Goal: Task Accomplishment & Management: Use online tool/utility

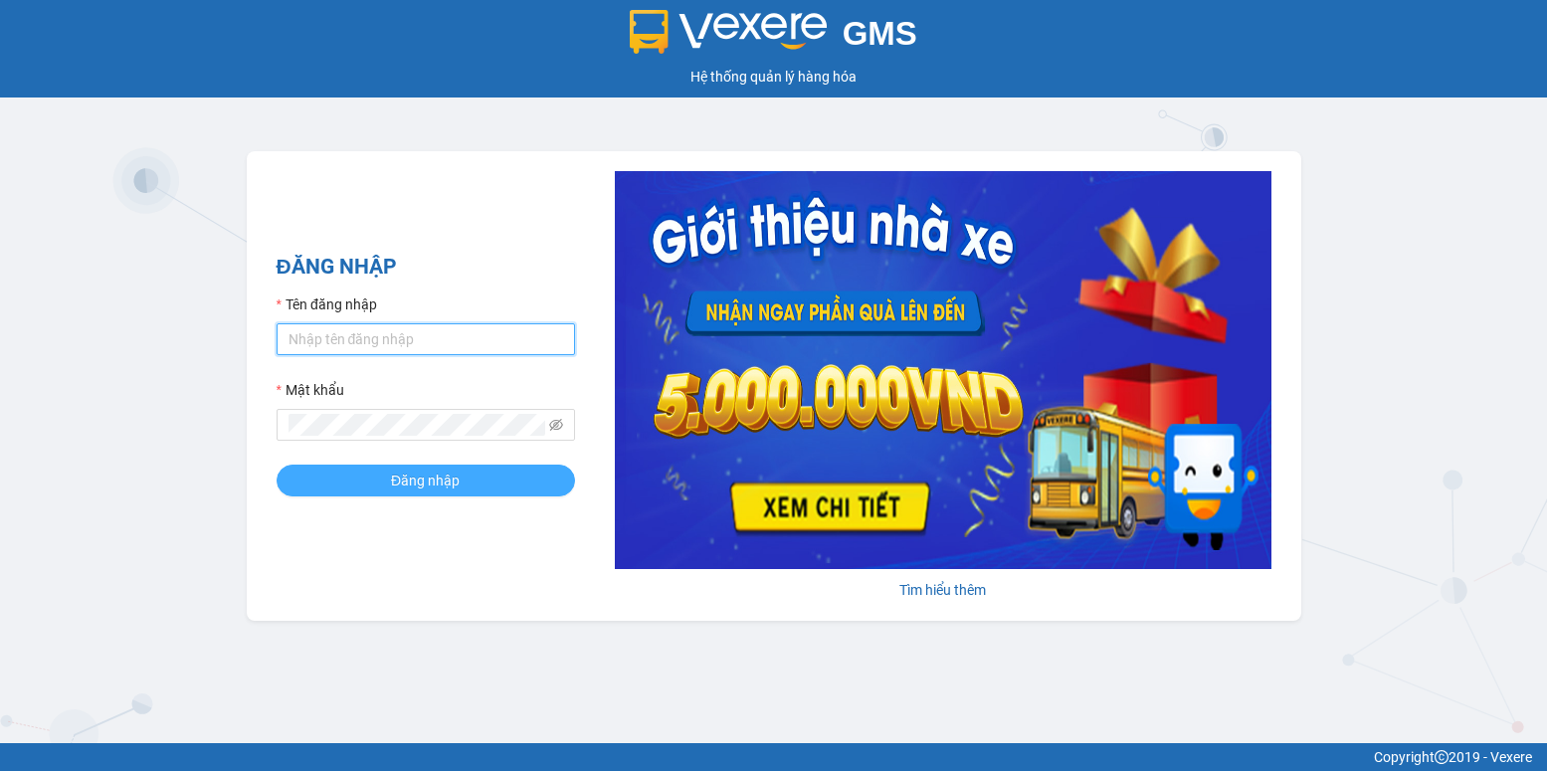
type input "[PERSON_NAME].vinhthanhsoctrang"
click at [462, 487] on button "Đăng nhập" at bounding box center [426, 481] width 298 height 32
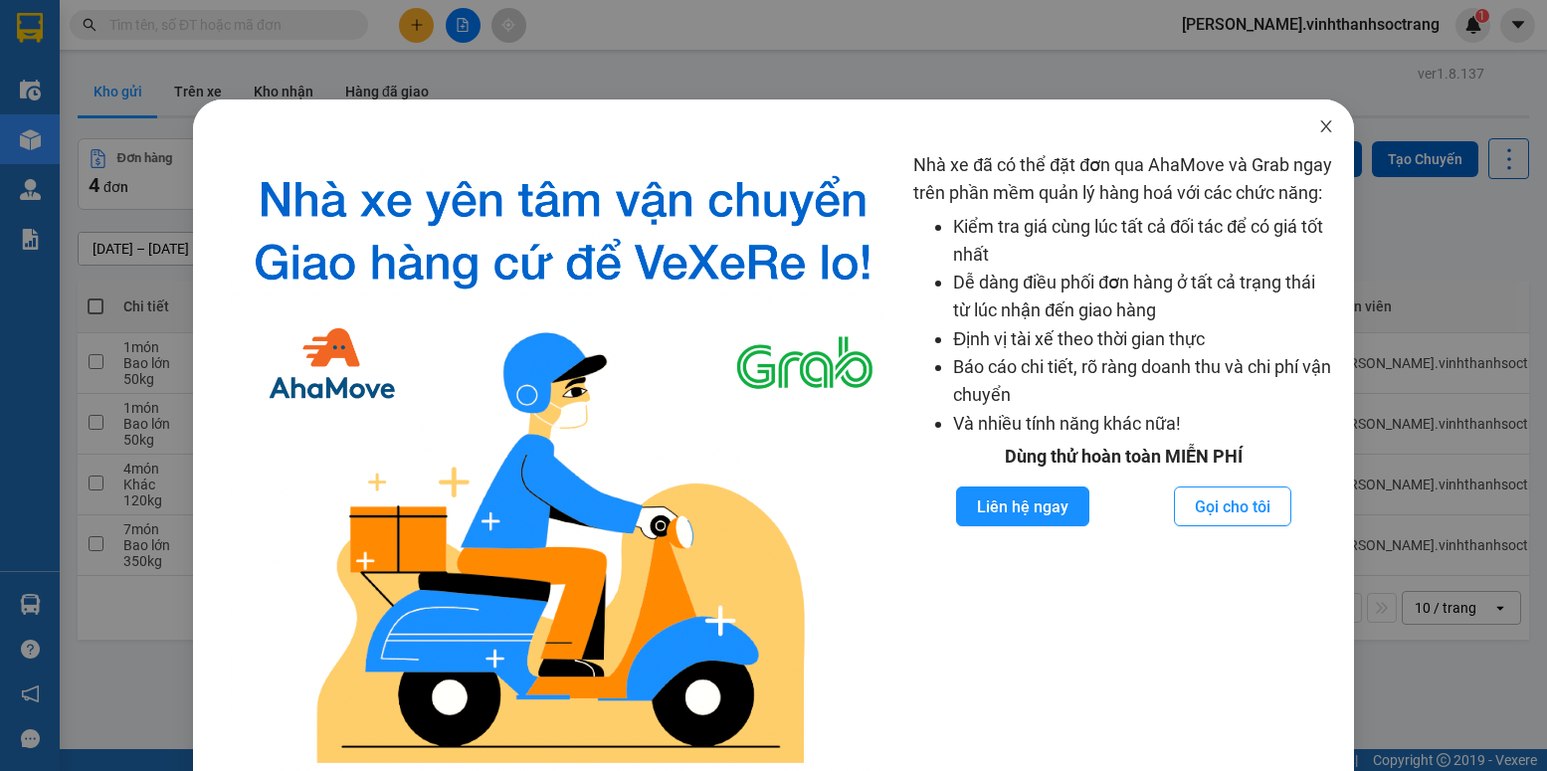
click at [1320, 131] on icon "close" at bounding box center [1325, 126] width 11 height 12
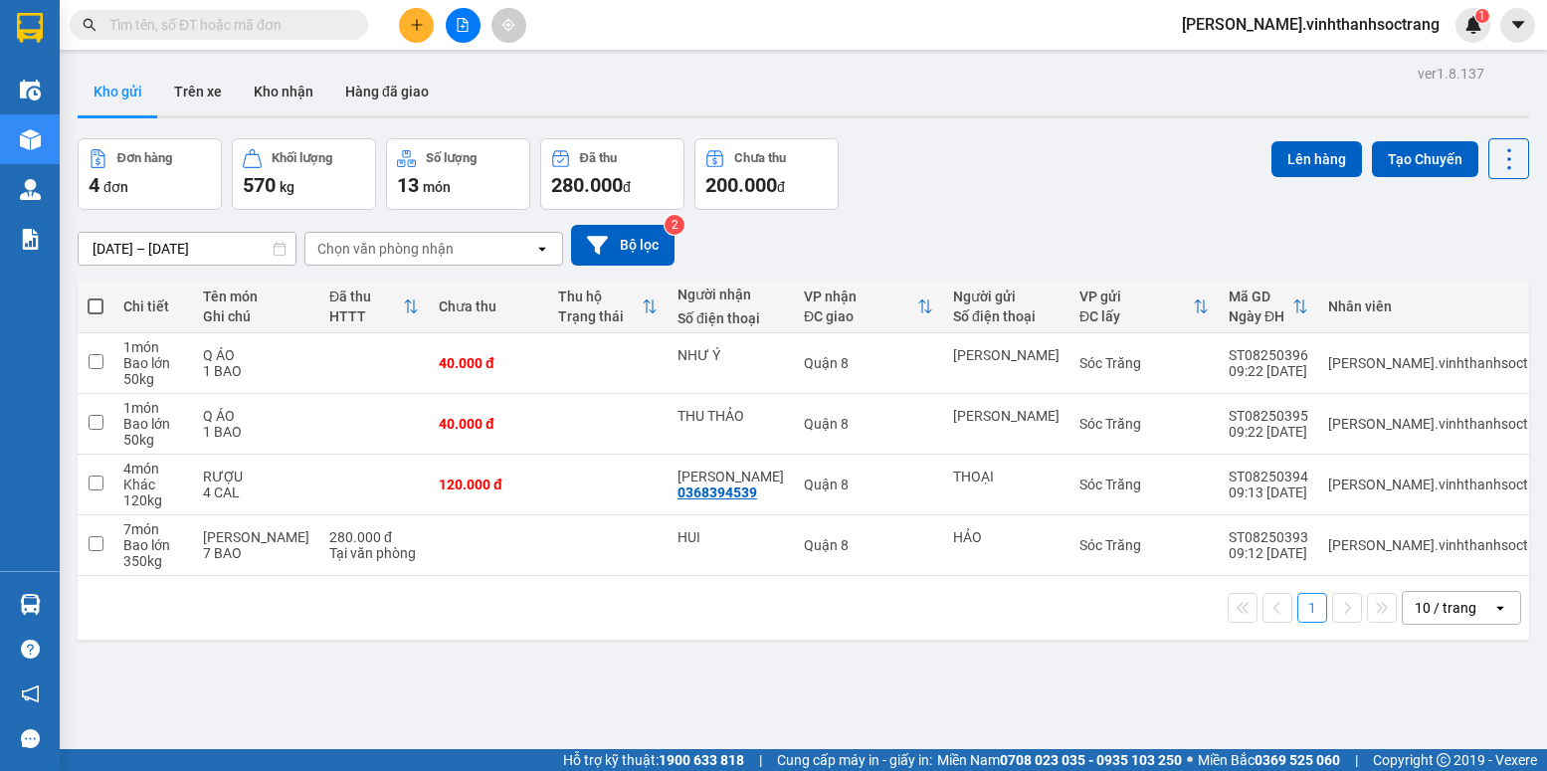
click at [235, 27] on input "text" at bounding box center [226, 25] width 235 height 22
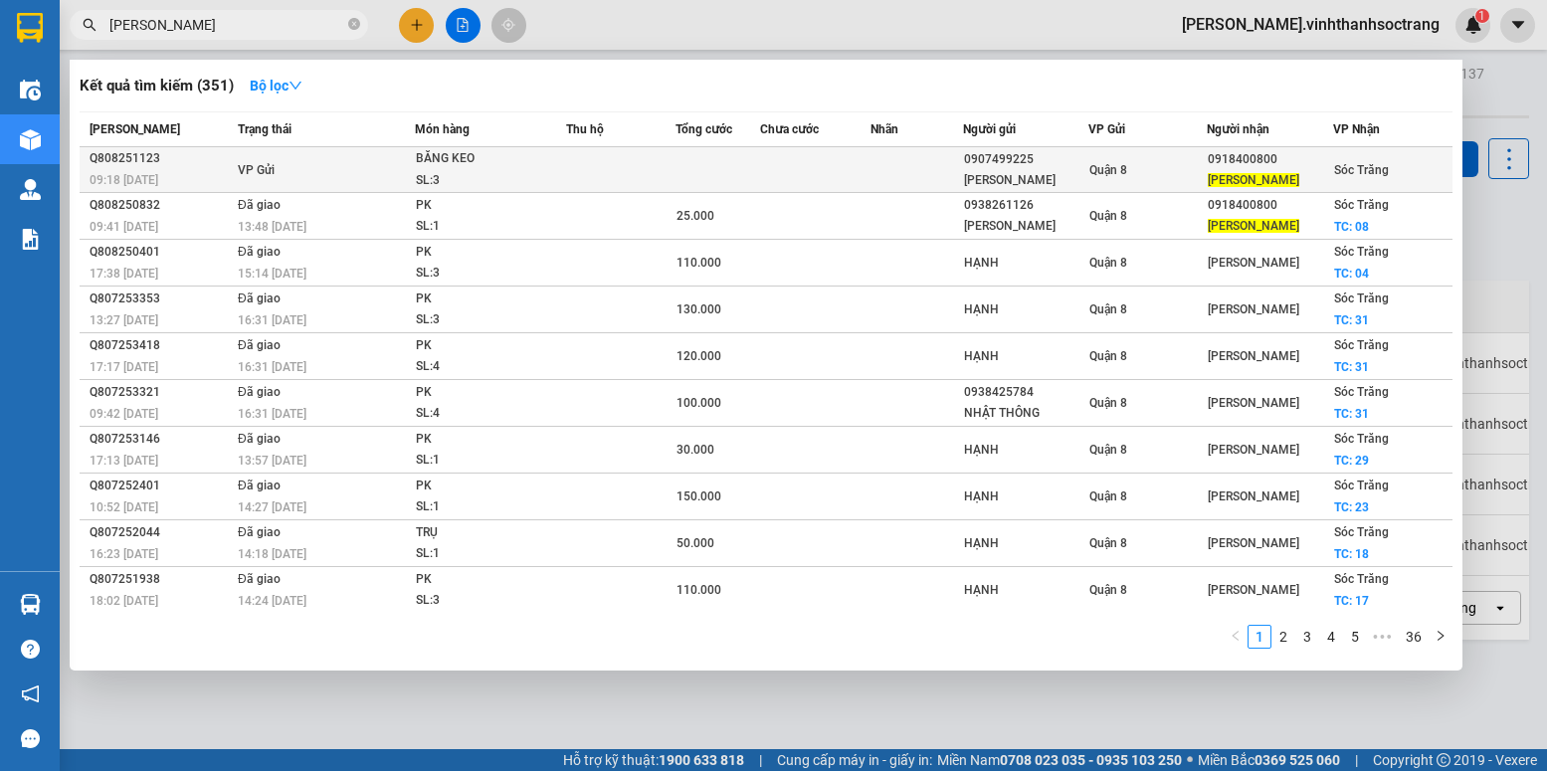
type input "hướng dương"
click at [504, 185] on div "SL: 3" at bounding box center [490, 181] width 149 height 22
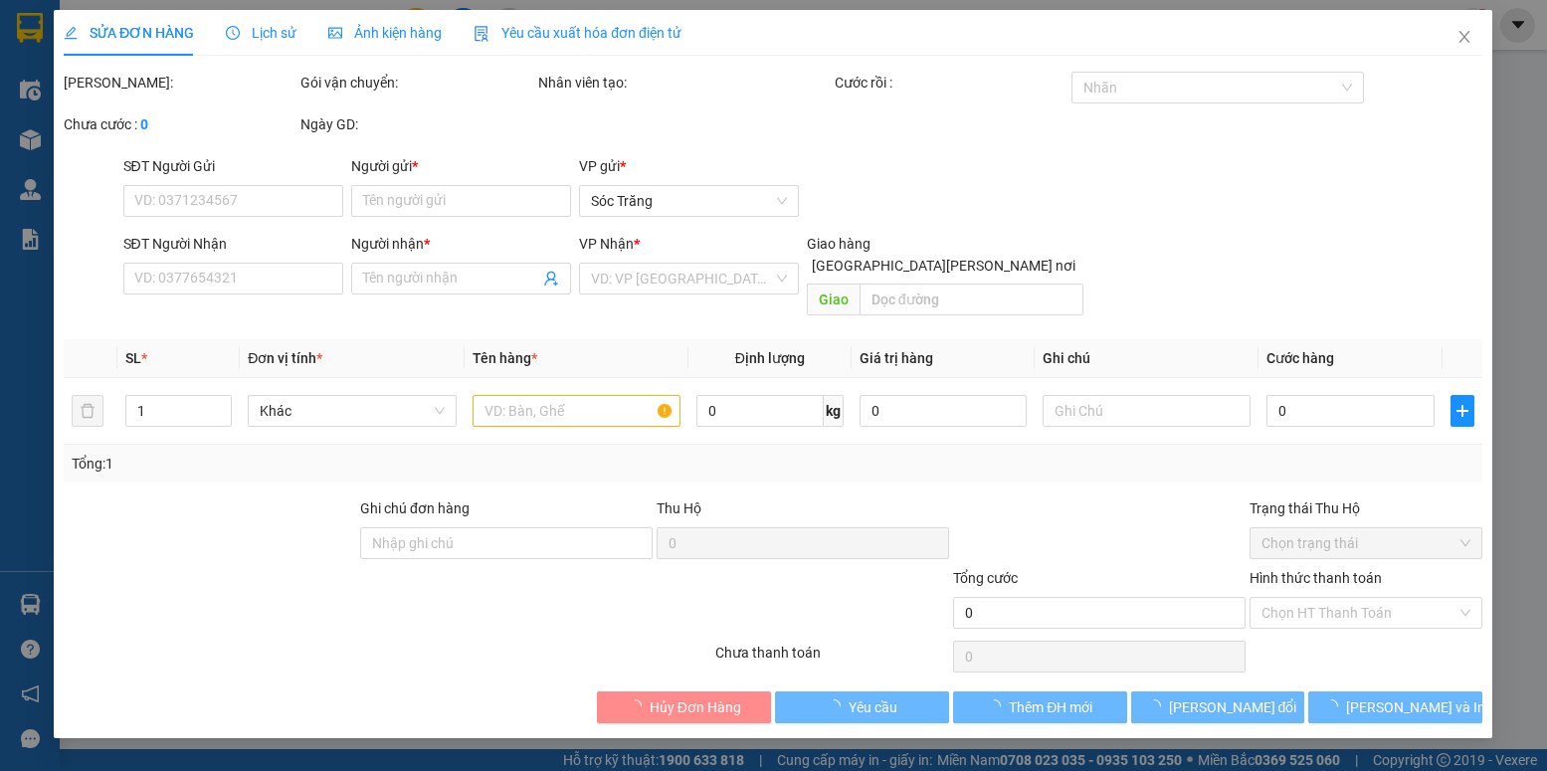
type input "0907499225"
type input "ĐÀO CƯỜNG"
type input "0918400800"
type input "HƯỚNG DƯƠNG"
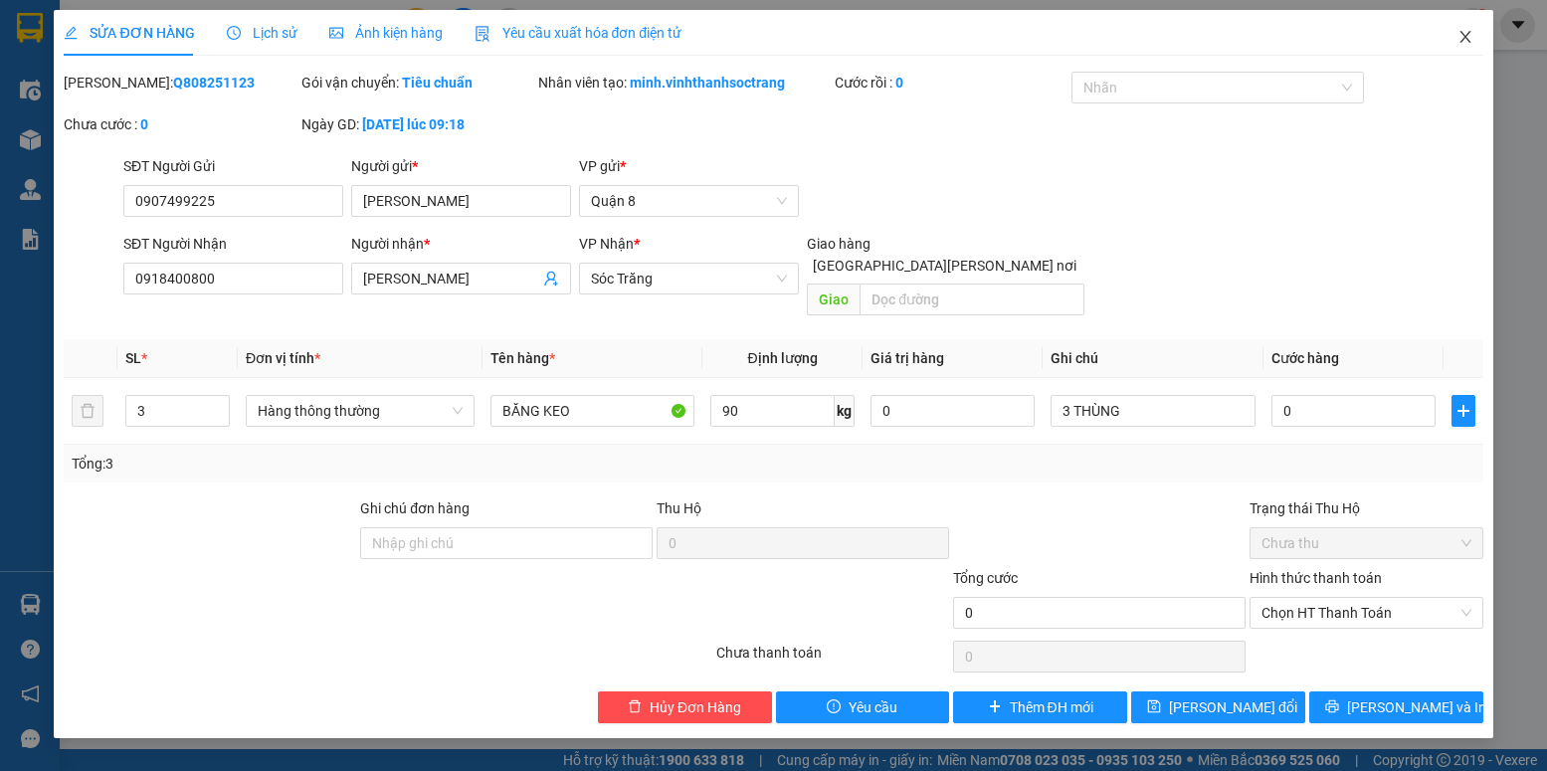
click at [1467, 41] on icon "close" at bounding box center [1464, 37] width 11 height 12
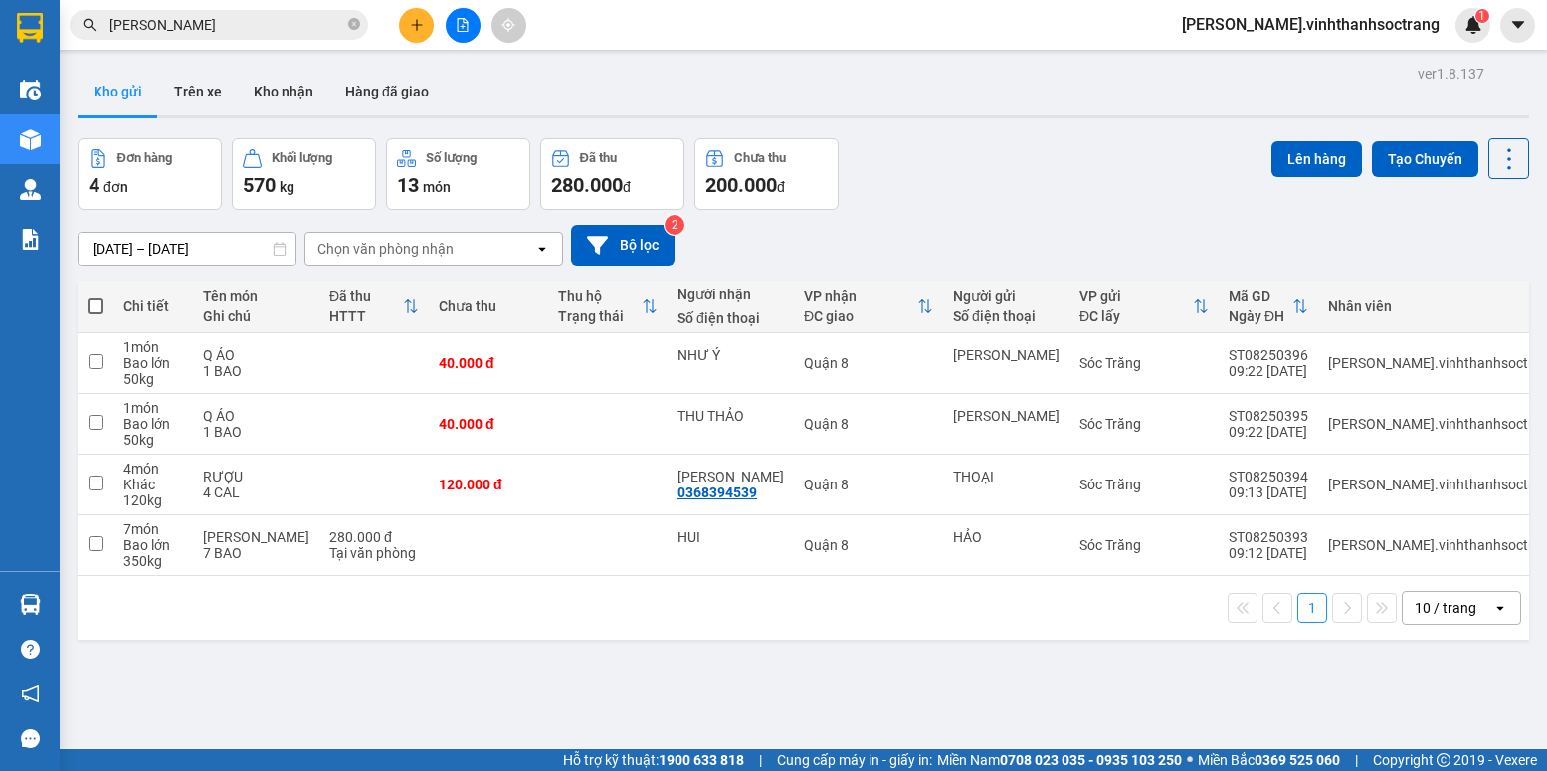
click at [237, 25] on input "hướng dương" at bounding box center [226, 25] width 235 height 22
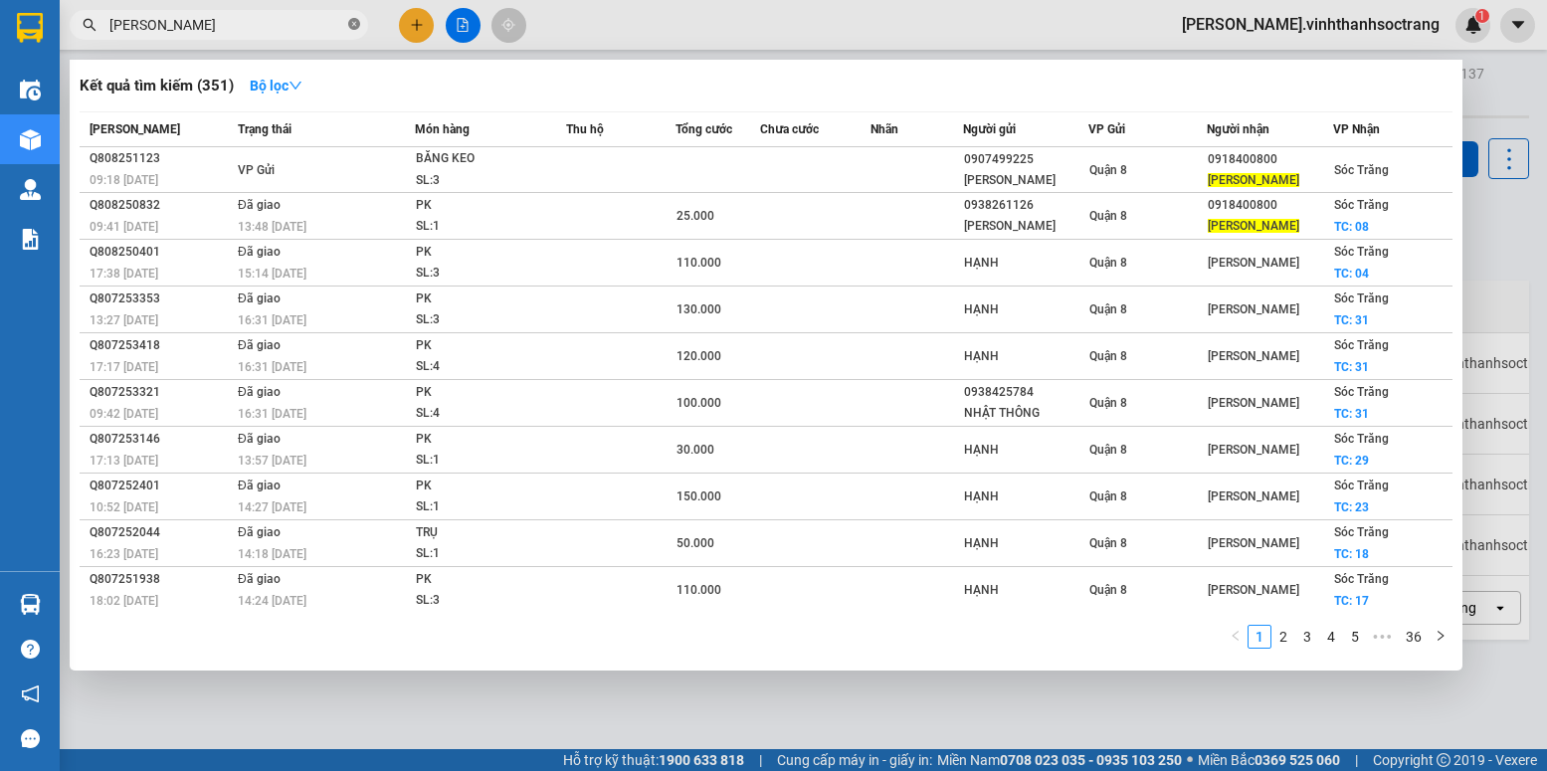
click at [350, 30] on icon "close-circle" at bounding box center [354, 24] width 12 height 12
